Goal: Task Accomplishment & Management: Manage account settings

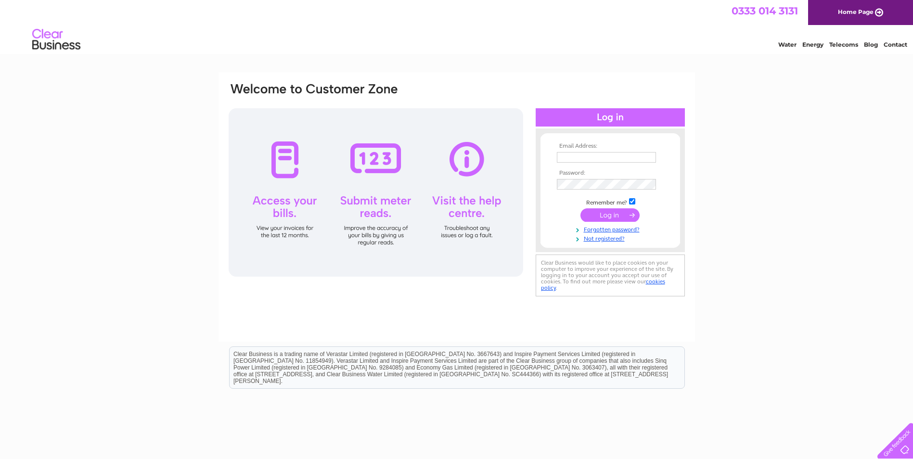
type input "[EMAIL_ADDRESS][DOMAIN_NAME]"
click at [606, 214] on input "submit" at bounding box center [609, 214] width 59 height 13
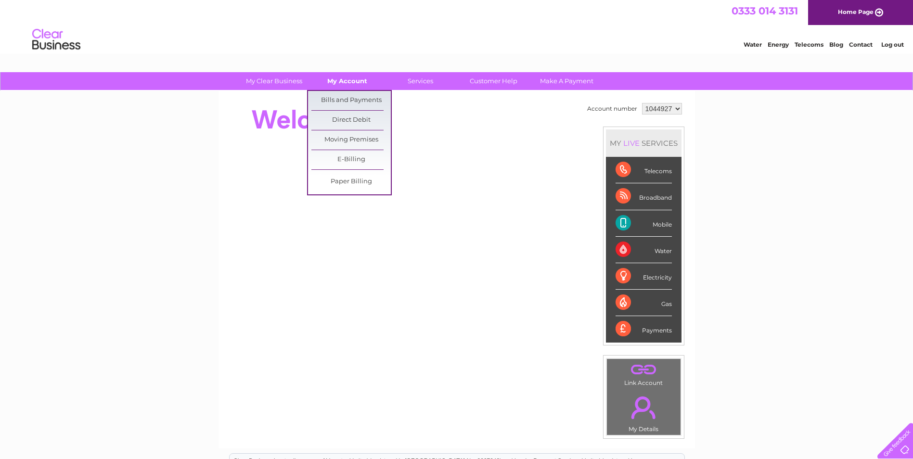
click at [342, 81] on link "My Account" at bounding box center [347, 81] width 79 height 18
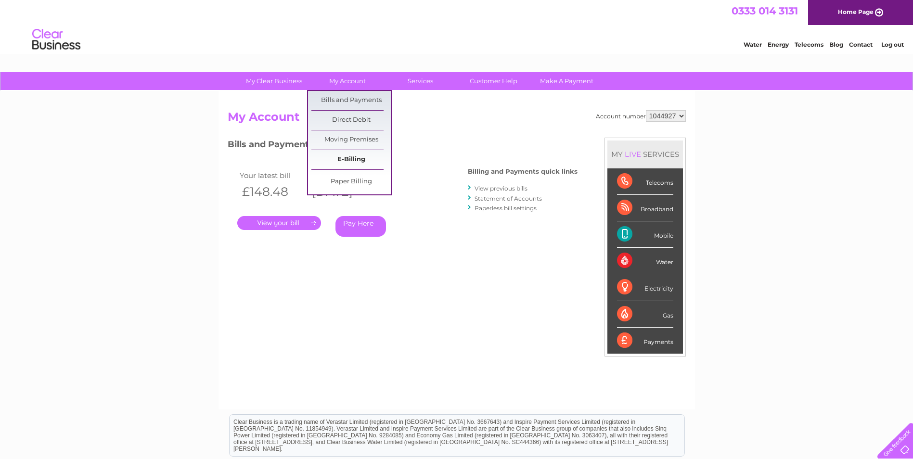
click at [338, 159] on link "E-Billing" at bounding box center [350, 159] width 79 height 19
click at [347, 184] on link "Paper Billing" at bounding box center [350, 181] width 79 height 19
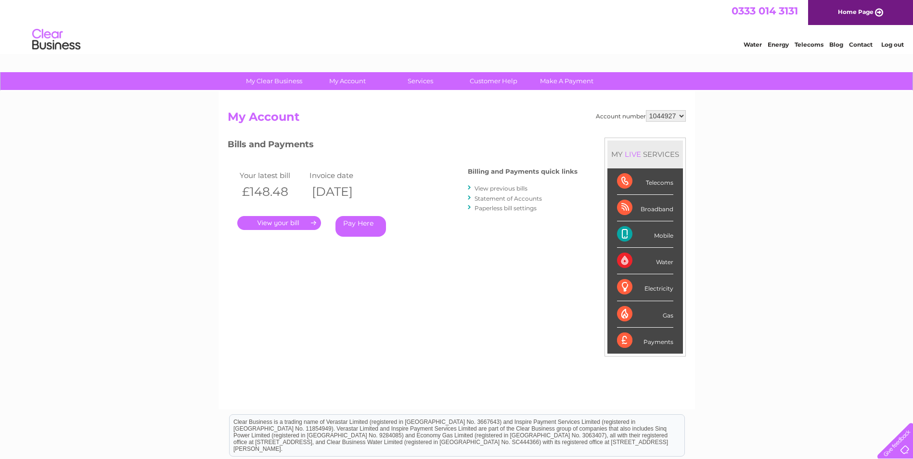
click at [291, 223] on link "." at bounding box center [279, 223] width 84 height 14
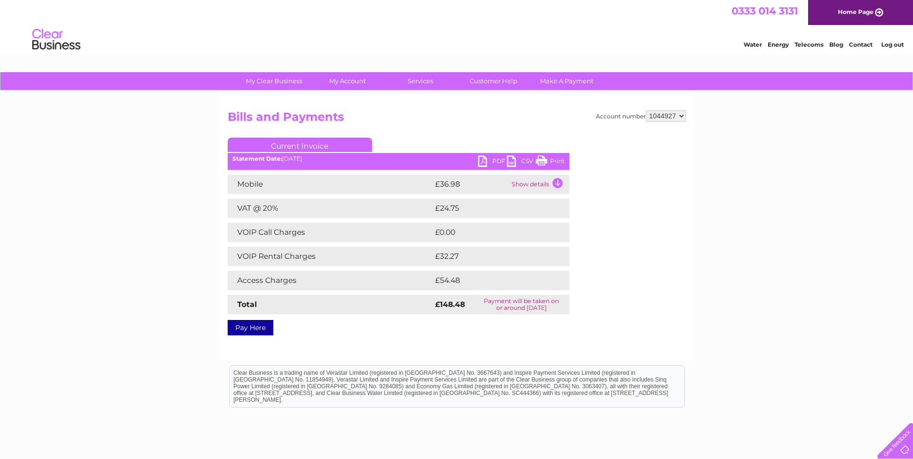
click at [487, 158] on link "PDF" at bounding box center [492, 162] width 29 height 14
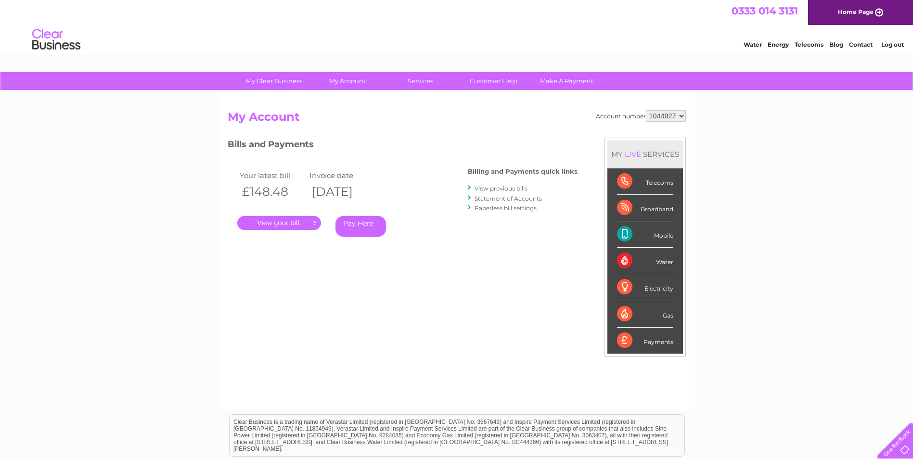
click at [500, 208] on link "Paperless bill settings" at bounding box center [506, 208] width 62 height 7
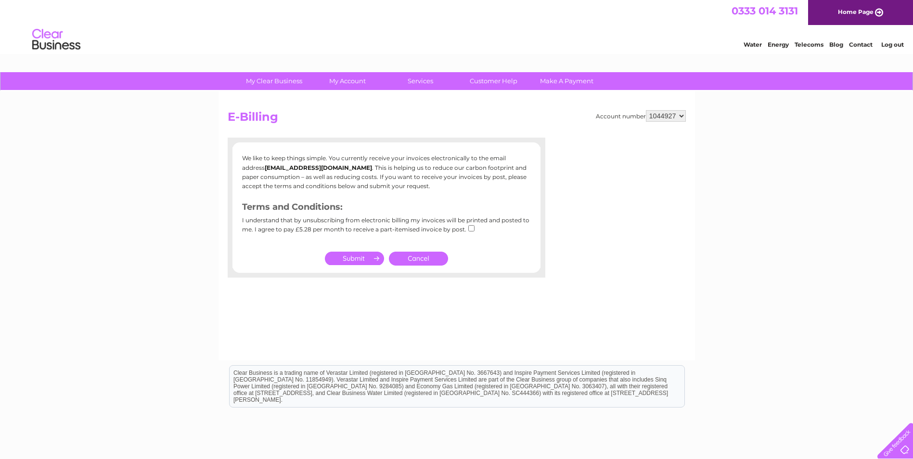
click at [422, 258] on link "Cancel" at bounding box center [418, 259] width 59 height 14
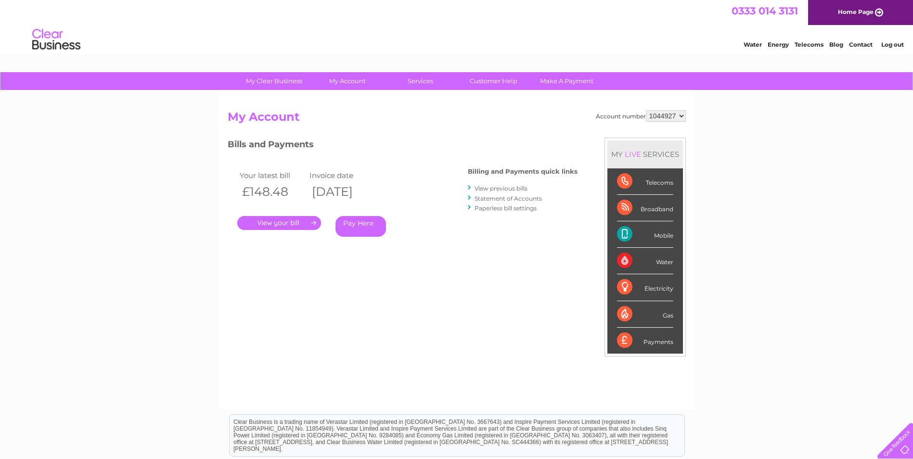
click at [261, 219] on link "." at bounding box center [279, 223] width 84 height 14
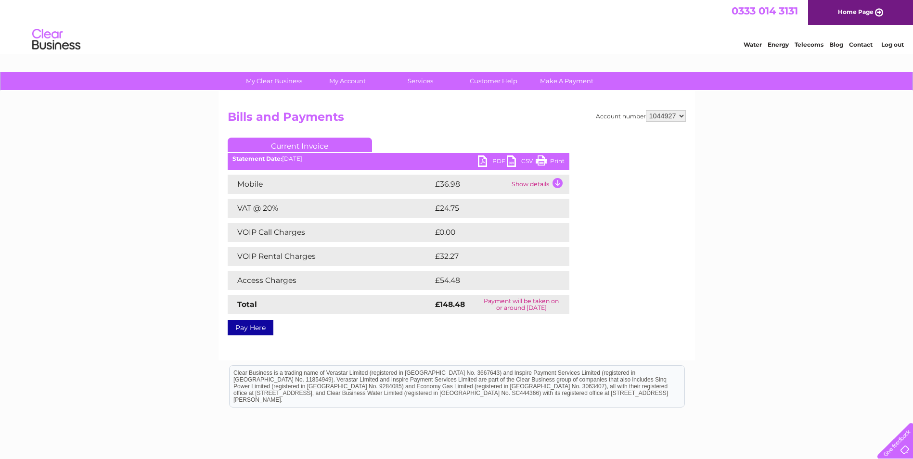
click at [482, 160] on link "PDF" at bounding box center [492, 162] width 29 height 14
click at [481, 160] on link "PDF" at bounding box center [492, 162] width 29 height 14
click at [508, 19] on div "0333 014 3131 Home Page" at bounding box center [456, 12] width 913 height 25
click at [480, 159] on link "PDF" at bounding box center [492, 162] width 29 height 14
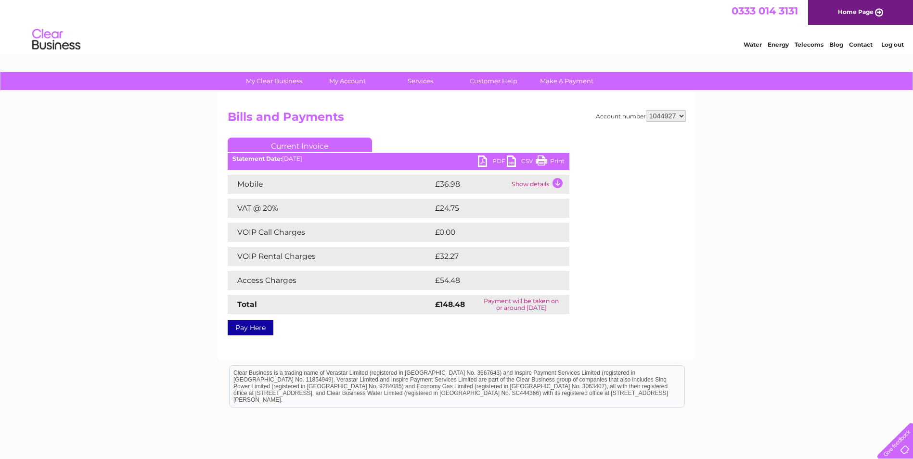
click at [480, 159] on link "PDF" at bounding box center [492, 162] width 29 height 14
